Goal: Information Seeking & Learning: Learn about a topic

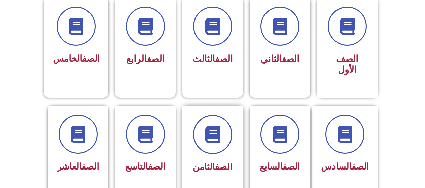
scroll to position [202, 0]
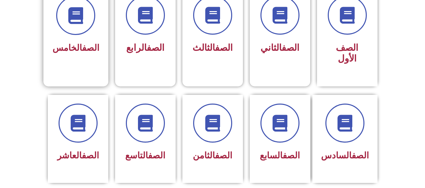
click at [58, 53] on span "الصف الخامس" at bounding box center [76, 48] width 47 height 10
drag, startPoint x: 84, startPoint y: 41, endPoint x: 79, endPoint y: 54, distance: 13.6
click at [83, 47] on div "الصف الخامس" at bounding box center [76, 48] width 47 height 16
click at [79, 54] on div "الصف الخامس" at bounding box center [76, 48] width 47 height 16
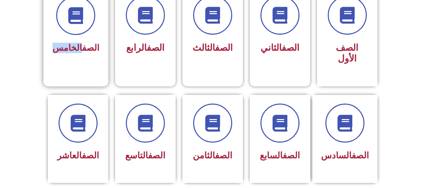
click at [79, 54] on div "الصف الخامس" at bounding box center [76, 48] width 47 height 16
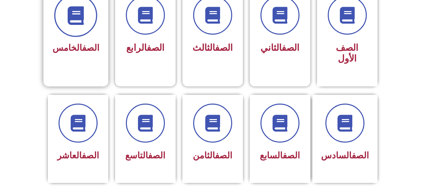
click at [77, 0] on html "الصفحة الرئيسية الصف الأول الصف الثاني الصف الثالث الصف الرابع الصف الخامس الصف…" at bounding box center [212, 186] width 425 height 776
click at [77, 13] on icon at bounding box center [76, 15] width 19 height 19
click at [97, 13] on span at bounding box center [75, 15] width 43 height 43
click at [75, 11] on icon at bounding box center [76, 15] width 19 height 19
drag, startPoint x: 73, startPoint y: 13, endPoint x: 48, endPoint y: 23, distance: 27.1
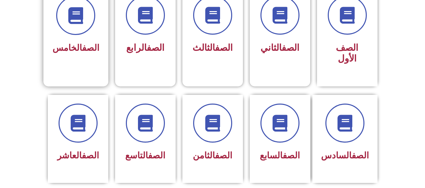
click at [48, 23] on div "الصف الخامس" at bounding box center [75, 31] width 65 height 89
click at [65, 21] on span at bounding box center [75, 15] width 43 height 43
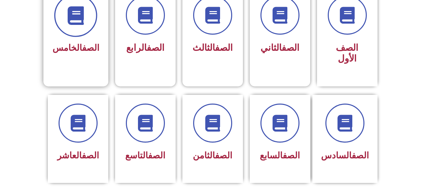
click at [65, 21] on span at bounding box center [75, 15] width 43 height 43
click at [79, 18] on icon at bounding box center [76, 15] width 19 height 19
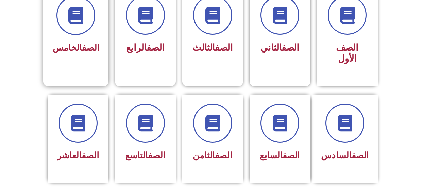
drag, startPoint x: 3, startPoint y: 70, endPoint x: 77, endPoint y: 45, distance: 78.0
drag, startPoint x: 77, startPoint y: 45, endPoint x: 65, endPoint y: 21, distance: 26.6
click at [65, 21] on span at bounding box center [75, 15] width 43 height 43
drag, startPoint x: 72, startPoint y: 50, endPoint x: 80, endPoint y: 50, distance: 7.7
click at [80, 50] on span "الصف الخامس" at bounding box center [76, 48] width 47 height 10
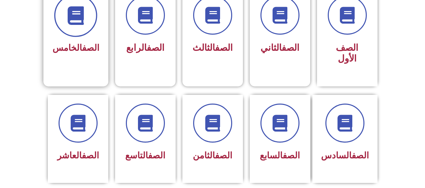
drag, startPoint x: 85, startPoint y: 9, endPoint x: 63, endPoint y: 18, distance: 24.0
click at [84, 9] on icon at bounding box center [76, 15] width 19 height 19
drag, startPoint x: 68, startPoint y: 18, endPoint x: 79, endPoint y: 18, distance: 11.1
click at [70, 18] on span at bounding box center [75, 15] width 43 height 43
click at [81, 18] on icon at bounding box center [76, 15] width 19 height 19
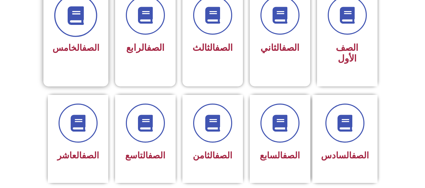
click at [81, 18] on icon at bounding box center [76, 15] width 19 height 19
click at [81, 19] on icon at bounding box center [76, 15] width 19 height 19
click at [56, 64] on div "الصف الخامس" at bounding box center [75, 31] width 65 height 89
click at [60, 63] on div "الصف الخامس" at bounding box center [75, 31] width 65 height 89
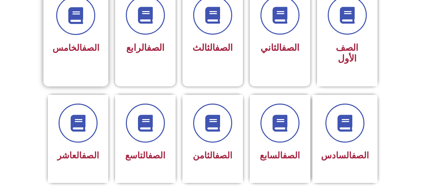
drag, startPoint x: 60, startPoint y: 63, endPoint x: 72, endPoint y: 67, distance: 12.8
click at [61, 63] on div "الصف الخامس" at bounding box center [75, 31] width 65 height 89
click at [72, 67] on div "الصف الخامس" at bounding box center [75, 31] width 65 height 89
drag, startPoint x: 72, startPoint y: 66, endPoint x: 75, endPoint y: 63, distance: 4.8
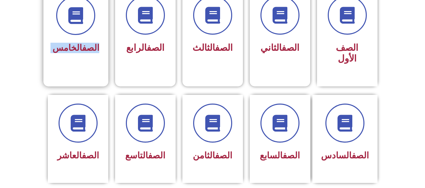
click at [75, 63] on div "الصف الخامس" at bounding box center [75, 31] width 65 height 89
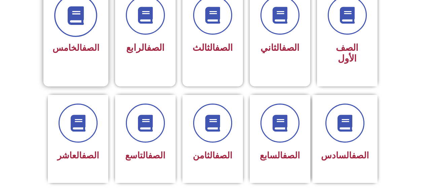
click at [61, 19] on span at bounding box center [75, 15] width 43 height 43
drag, startPoint x: 61, startPoint y: 18, endPoint x: 64, endPoint y: 15, distance: 4.3
click at [62, 15] on span at bounding box center [75, 15] width 43 height 43
click at [65, 18] on span at bounding box center [75, 15] width 43 height 43
drag, startPoint x: 74, startPoint y: 11, endPoint x: 66, endPoint y: 21, distance: 13.6
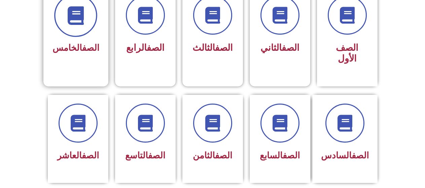
click at [66, 21] on span at bounding box center [75, 15] width 43 height 43
click at [69, 21] on icon at bounding box center [76, 15] width 19 height 19
click at [72, 20] on icon at bounding box center [76, 15] width 19 height 19
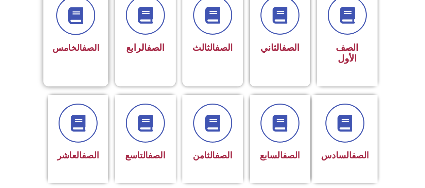
click at [85, 47] on link "الصف" at bounding box center [90, 48] width 17 height 10
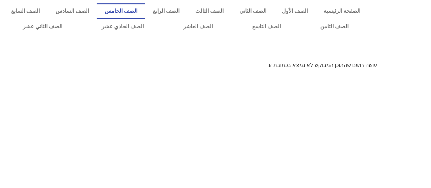
click at [138, 15] on link "الصف الخامس" at bounding box center [121, 10] width 48 height 15
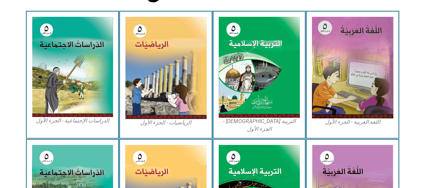
scroll to position [202, 0]
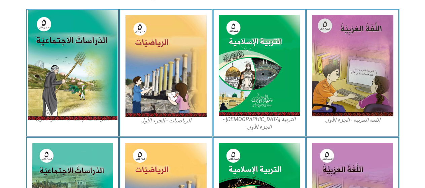
click at [83, 37] on img at bounding box center [73, 65] width 90 height 110
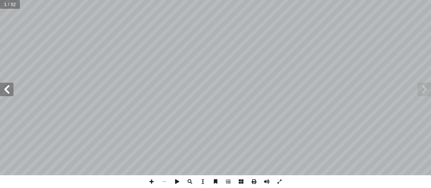
click at [8, 90] on span at bounding box center [6, 89] width 13 height 13
click at [0, 87] on span at bounding box center [6, 89] width 13 height 13
click at [152, 180] on span at bounding box center [151, 181] width 13 height 13
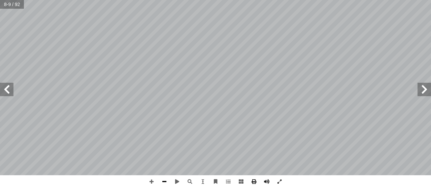
click at [162, 178] on span at bounding box center [164, 181] width 13 height 13
click at [151, 183] on span at bounding box center [151, 181] width 13 height 13
click at [166, 181] on span at bounding box center [164, 181] width 13 height 13
click at [148, 177] on span at bounding box center [151, 181] width 13 height 13
click at [151, 176] on span at bounding box center [151, 181] width 13 height 13
